Goal: Use online tool/utility: Utilize a website feature to perform a specific function

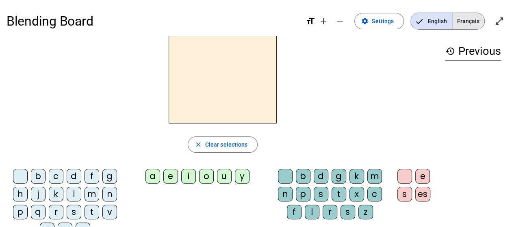
click at [466, 18] on span "Français" at bounding box center [469, 21] width 32 height 16
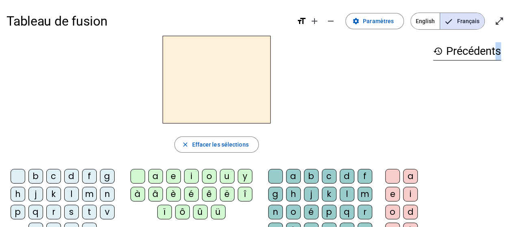
drag, startPoint x: 435, startPoint y: 1, endPoint x: 494, endPoint y: 97, distance: 112.8
click at [494, 97] on div "history Précédents" at bounding box center [467, 160] width 81 height 249
drag, startPoint x: 520, startPoint y: 0, endPoint x: 333, endPoint y: 79, distance: 203.2
click at [333, 79] on div at bounding box center [217, 80] width 421 height 88
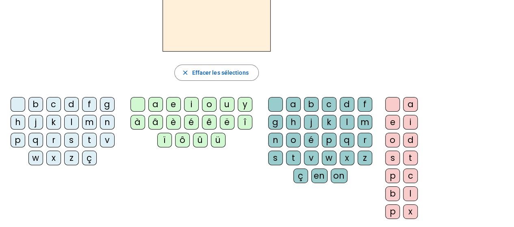
scroll to position [73, 0]
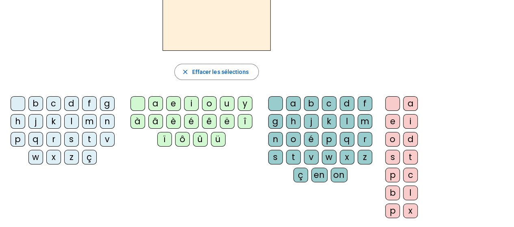
click at [140, 122] on div "à" at bounding box center [138, 121] width 15 height 15
click at [153, 120] on div "â" at bounding box center [155, 121] width 15 height 15
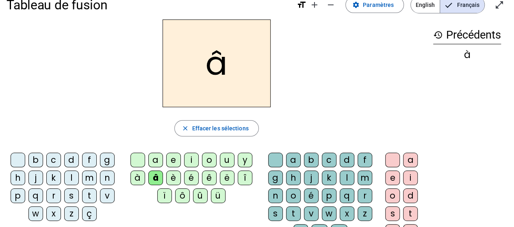
scroll to position [0, 0]
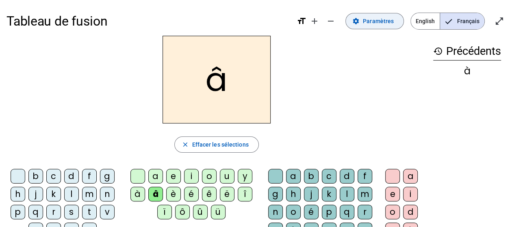
click at [377, 18] on span "Paramètres" at bounding box center [378, 21] width 31 height 10
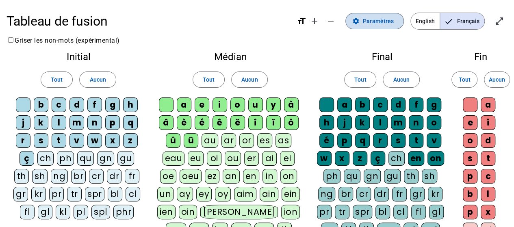
click at [377, 26] on span at bounding box center [375, 21] width 58 height 20
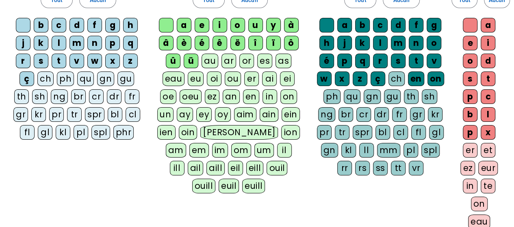
scroll to position [49, 0]
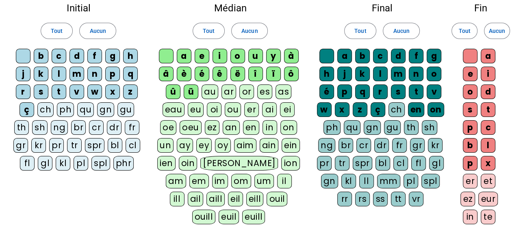
click at [194, 86] on div "ü" at bounding box center [191, 92] width 15 height 15
click at [172, 90] on div "û" at bounding box center [173, 92] width 15 height 15
click at [290, 72] on div "ô" at bounding box center [291, 74] width 15 height 15
click at [272, 68] on div "ï" at bounding box center [273, 74] width 15 height 15
click at [255, 70] on div "î" at bounding box center [255, 74] width 15 height 15
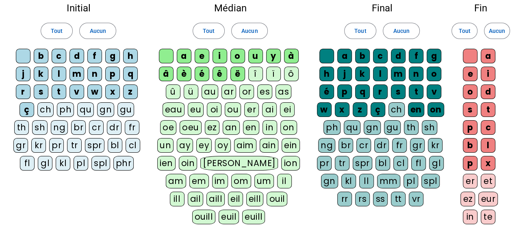
click at [238, 71] on div "ë" at bounding box center [238, 74] width 15 height 15
click at [219, 71] on div "ê" at bounding box center [220, 74] width 15 height 15
click at [197, 70] on div "é" at bounding box center [202, 74] width 15 height 15
click at [184, 71] on div "è" at bounding box center [184, 74] width 15 height 15
click at [170, 71] on div "â" at bounding box center [166, 74] width 15 height 15
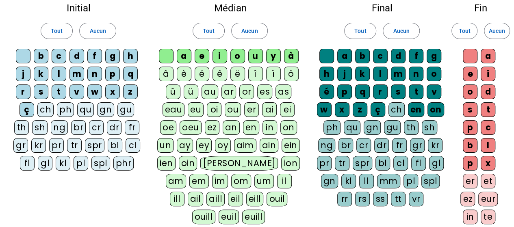
click at [294, 58] on div "à" at bounding box center [291, 56] width 15 height 15
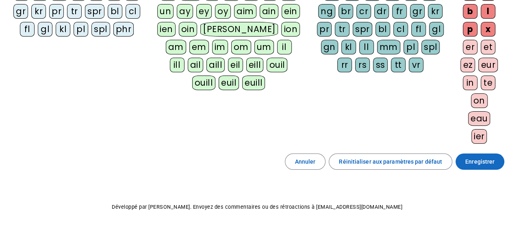
click at [476, 157] on span "Enregistrer" at bounding box center [480, 162] width 29 height 10
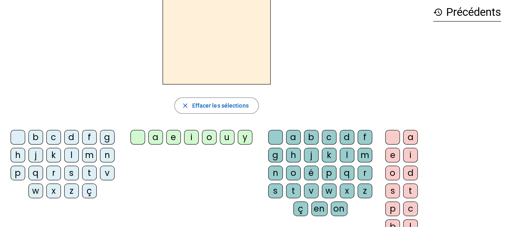
scroll to position [34, 0]
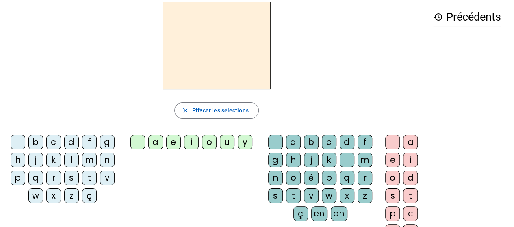
click at [52, 157] on div "k" at bounding box center [53, 160] width 15 height 15
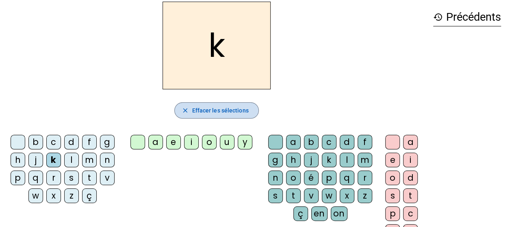
click at [216, 108] on span "Effacer les sélections" at bounding box center [220, 111] width 57 height 10
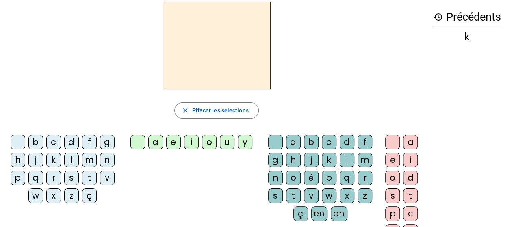
click at [36, 140] on div "b" at bounding box center [35, 142] width 15 height 15
click at [156, 139] on div "a" at bounding box center [155, 142] width 15 height 15
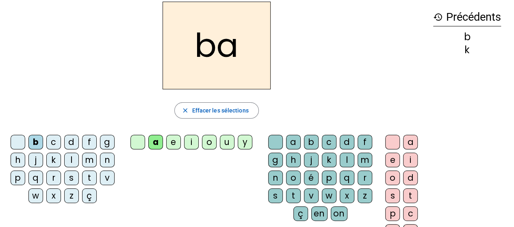
click at [349, 158] on div "l" at bounding box center [347, 160] width 15 height 15
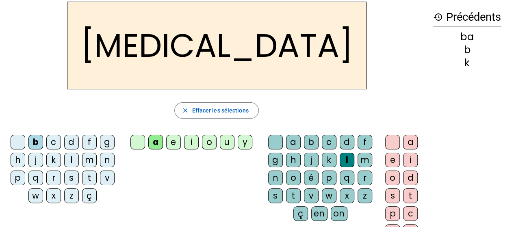
click at [349, 158] on div "l" at bounding box center [347, 160] width 15 height 15
click at [208, 113] on span "Effacer les sélections" at bounding box center [220, 111] width 57 height 10
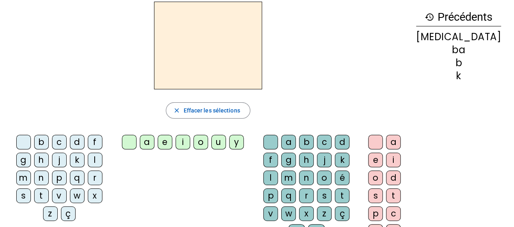
click at [31, 171] on div "m" at bounding box center [23, 178] width 15 height 15
click at [155, 142] on div "a" at bounding box center [147, 142] width 15 height 15
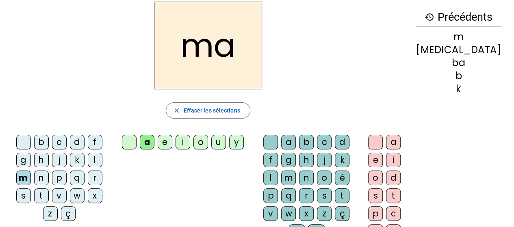
click at [278, 171] on div "l" at bounding box center [271, 178] width 15 height 15
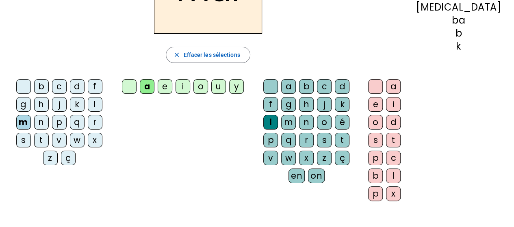
scroll to position [0, 0]
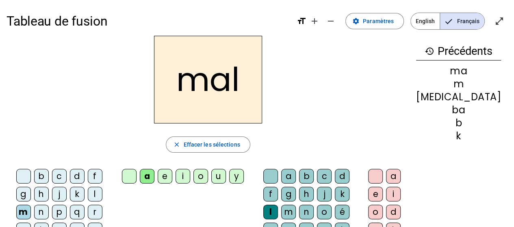
click at [468, 84] on div "m" at bounding box center [458, 84] width 85 height 10
click at [464, 49] on h3 "history Précédents" at bounding box center [458, 51] width 85 height 18
